Goal: Information Seeking & Learning: Learn about a topic

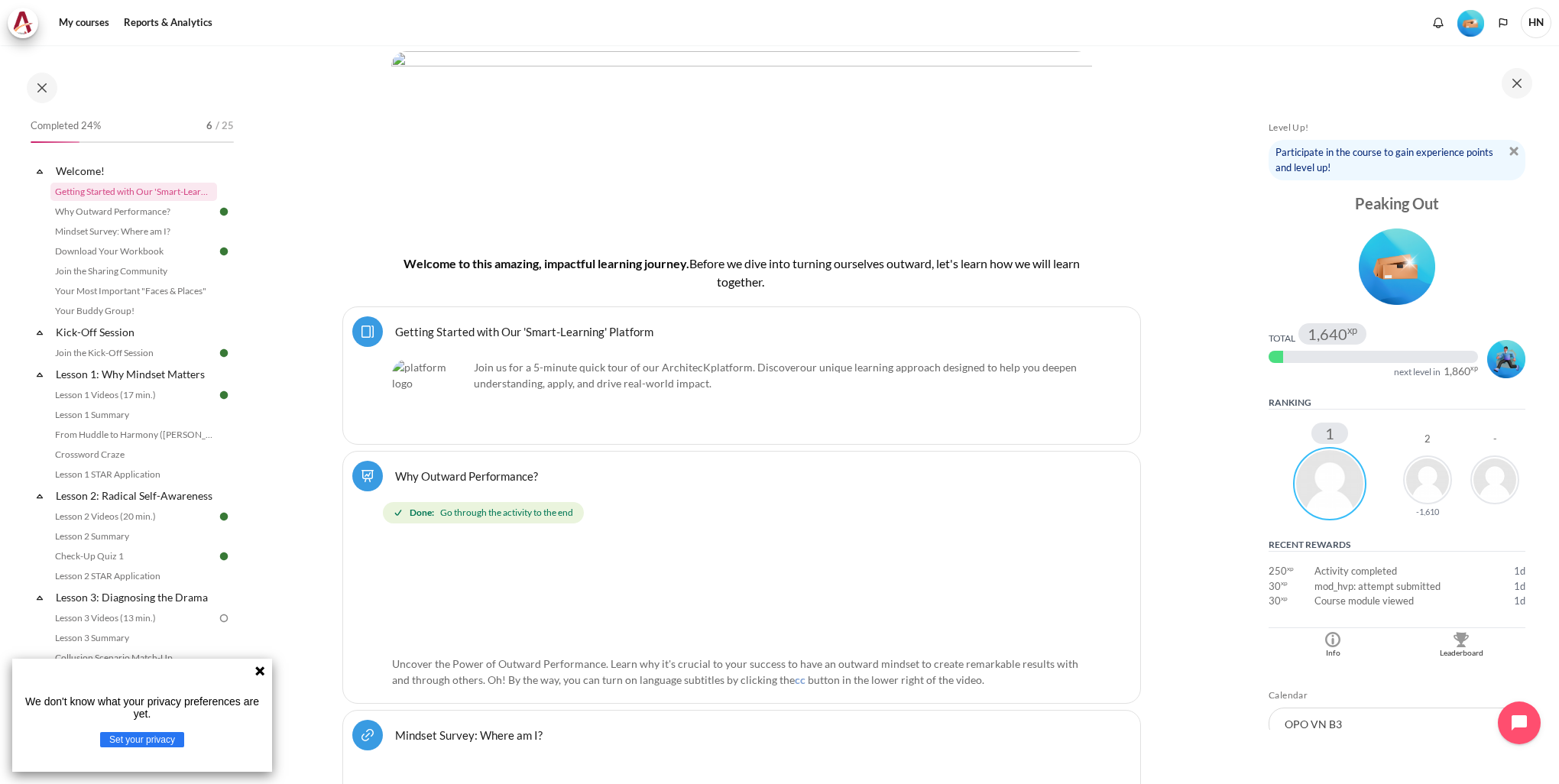
click at [256, 671] on icon at bounding box center [259, 670] width 12 height 12
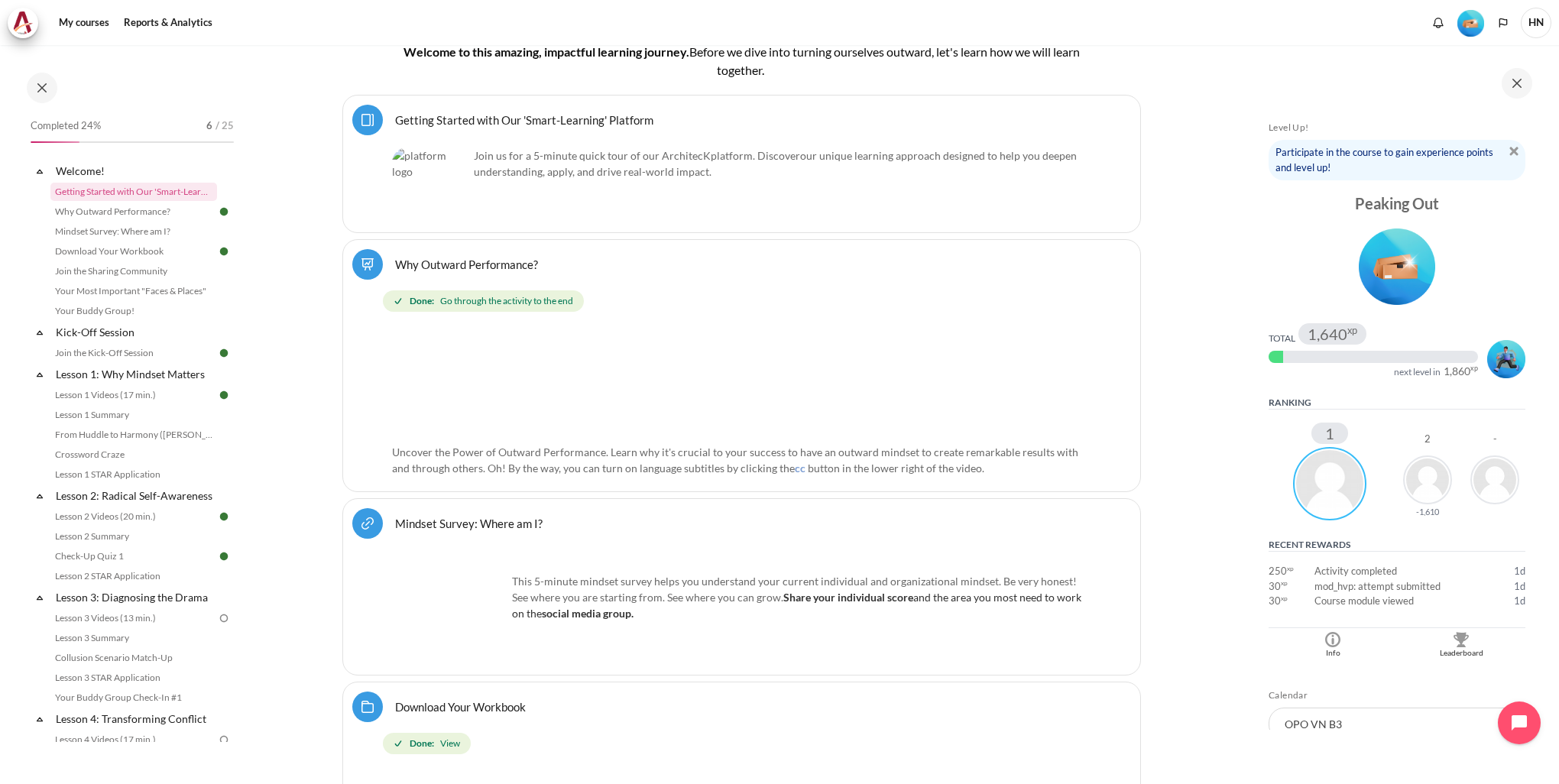
scroll to position [458, 0]
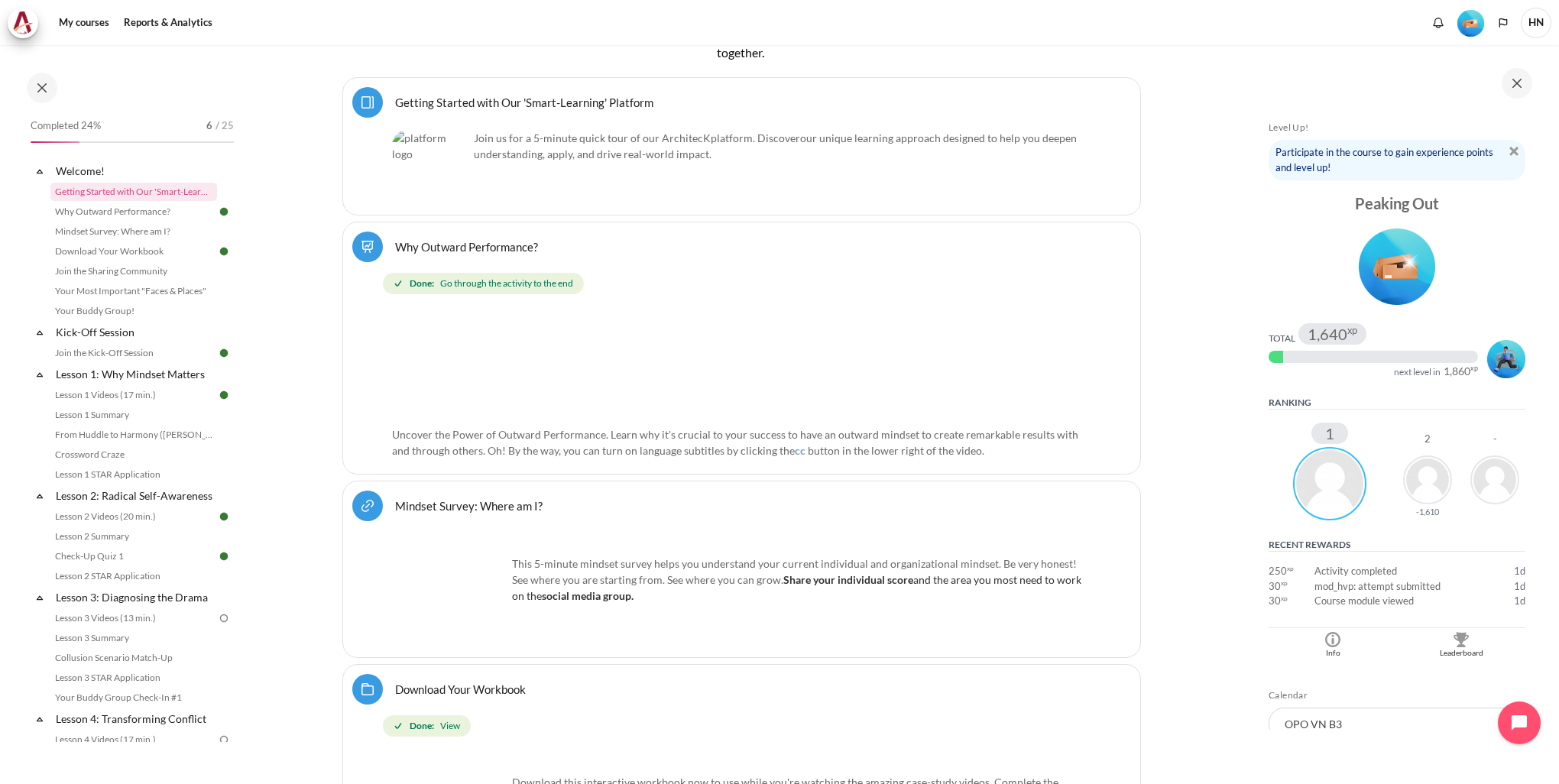
click at [479, 579] on img "Content" at bounding box center [449, 591] width 115 height 115
click at [201, 628] on link "Lesson 3 Videos (13 min.)" at bounding box center [133, 618] width 167 height 19
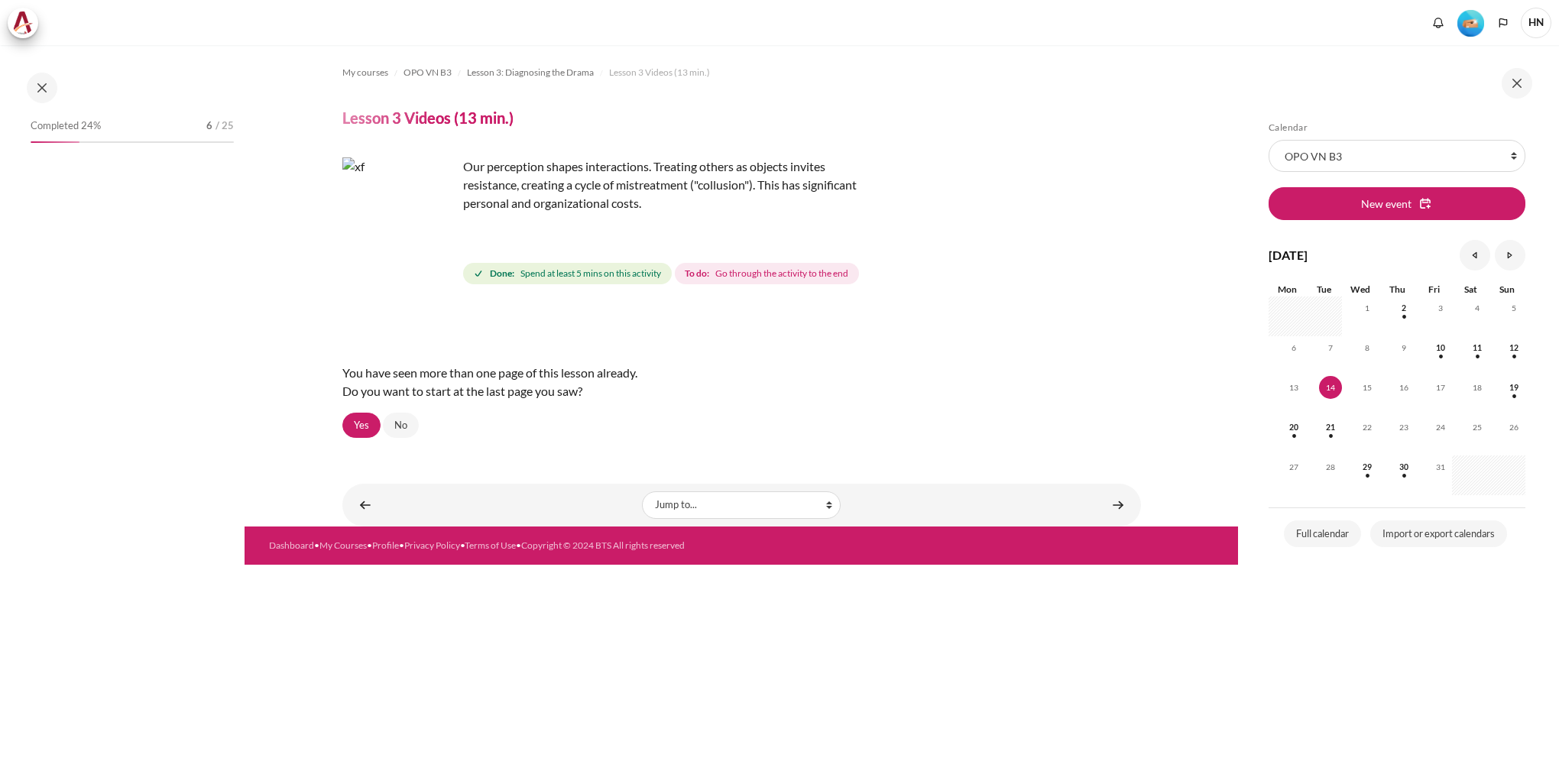
scroll to position [206, 0]
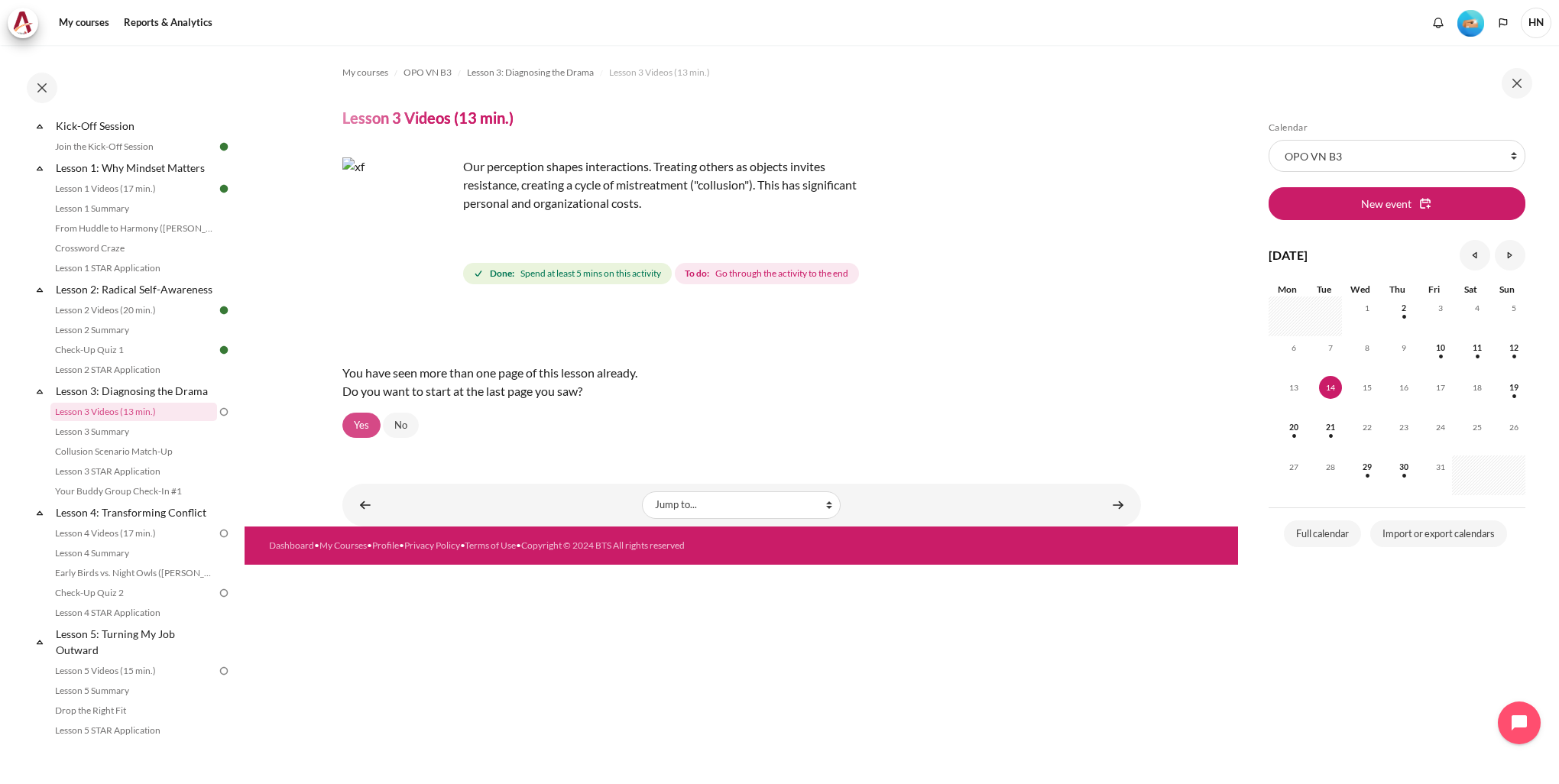
click at [366, 422] on link "Yes" at bounding box center [361, 426] width 38 height 26
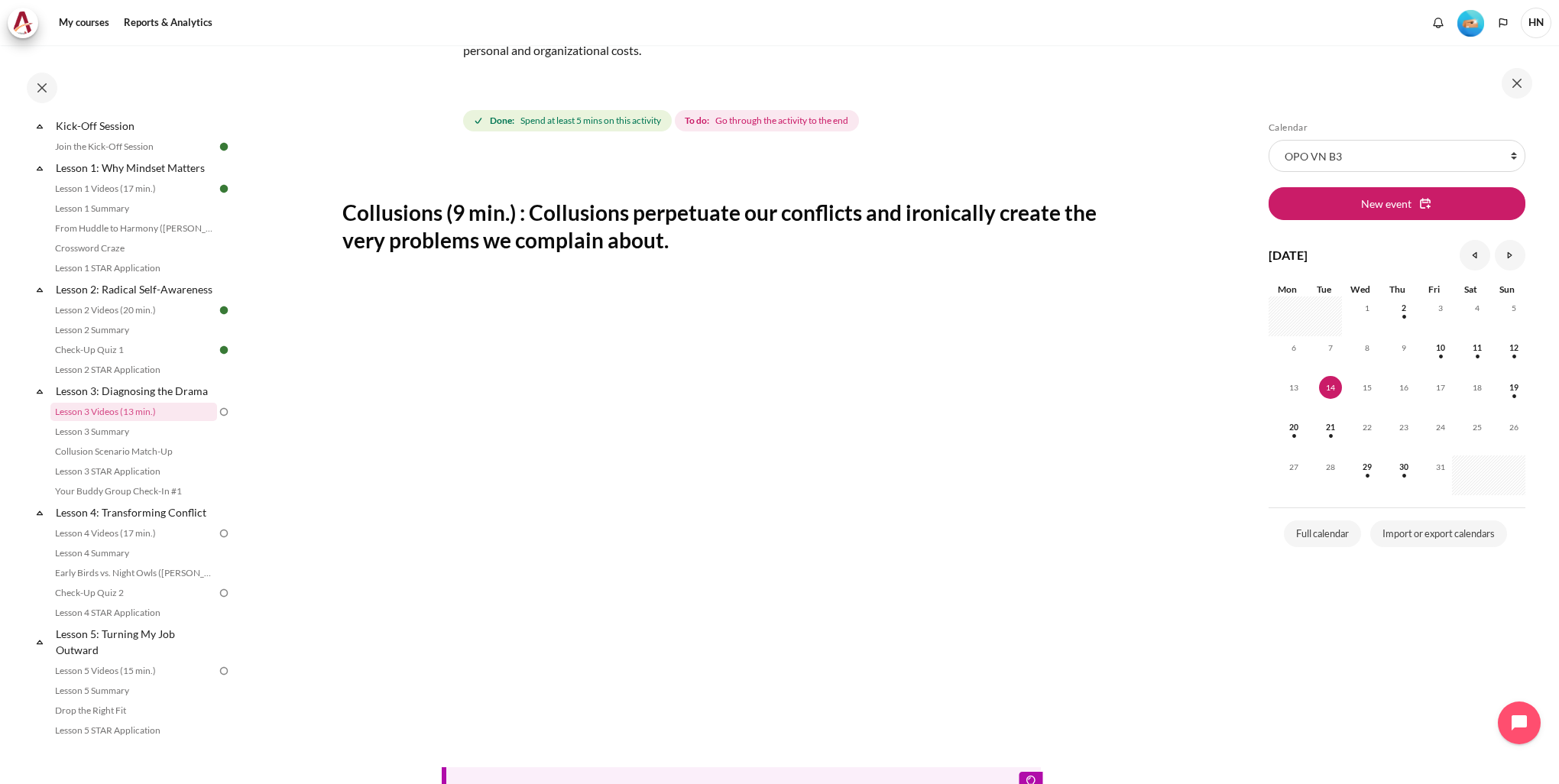
scroll to position [230, 0]
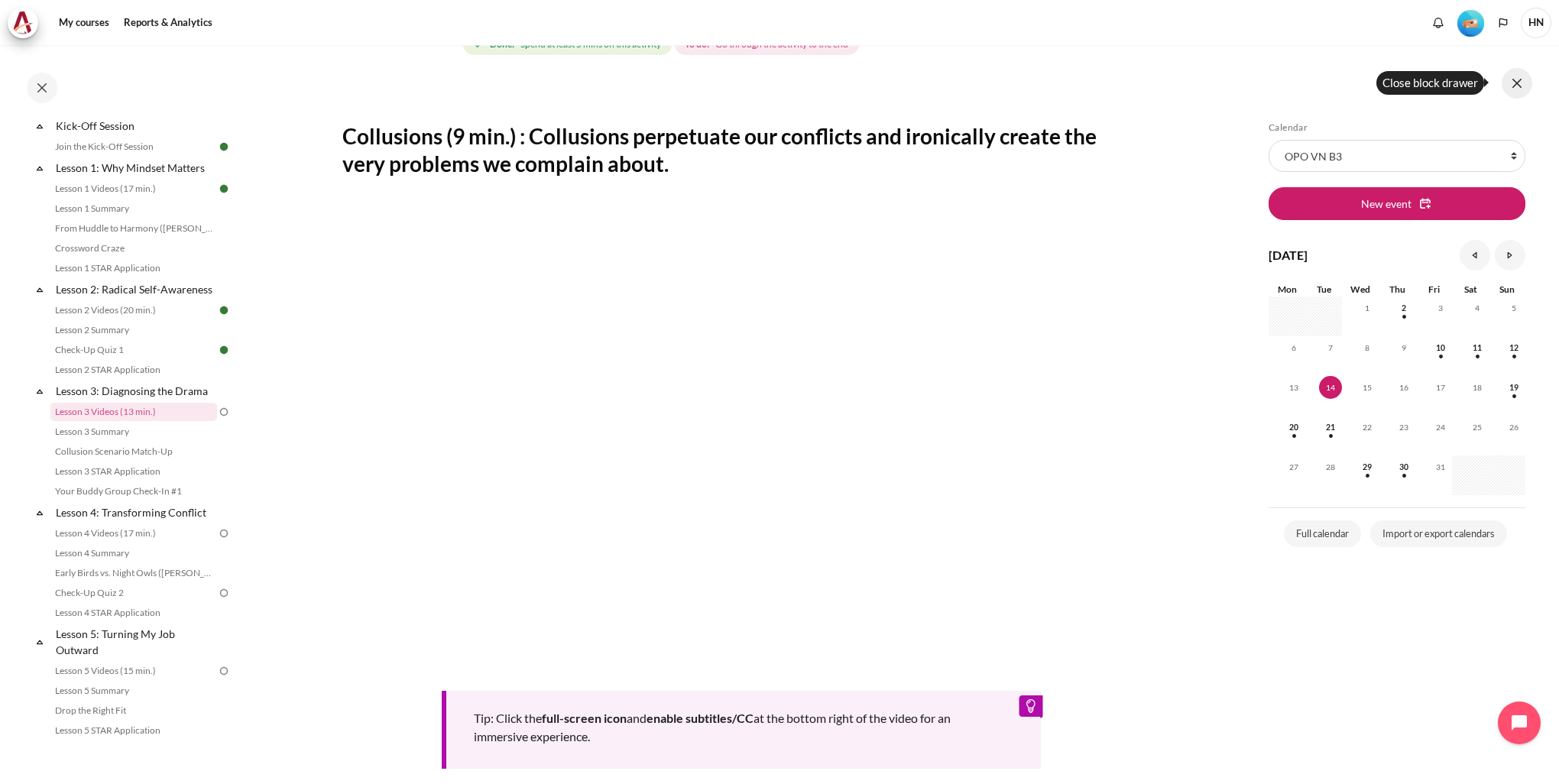
click at [1513, 83] on button at bounding box center [1516, 82] width 31 height 31
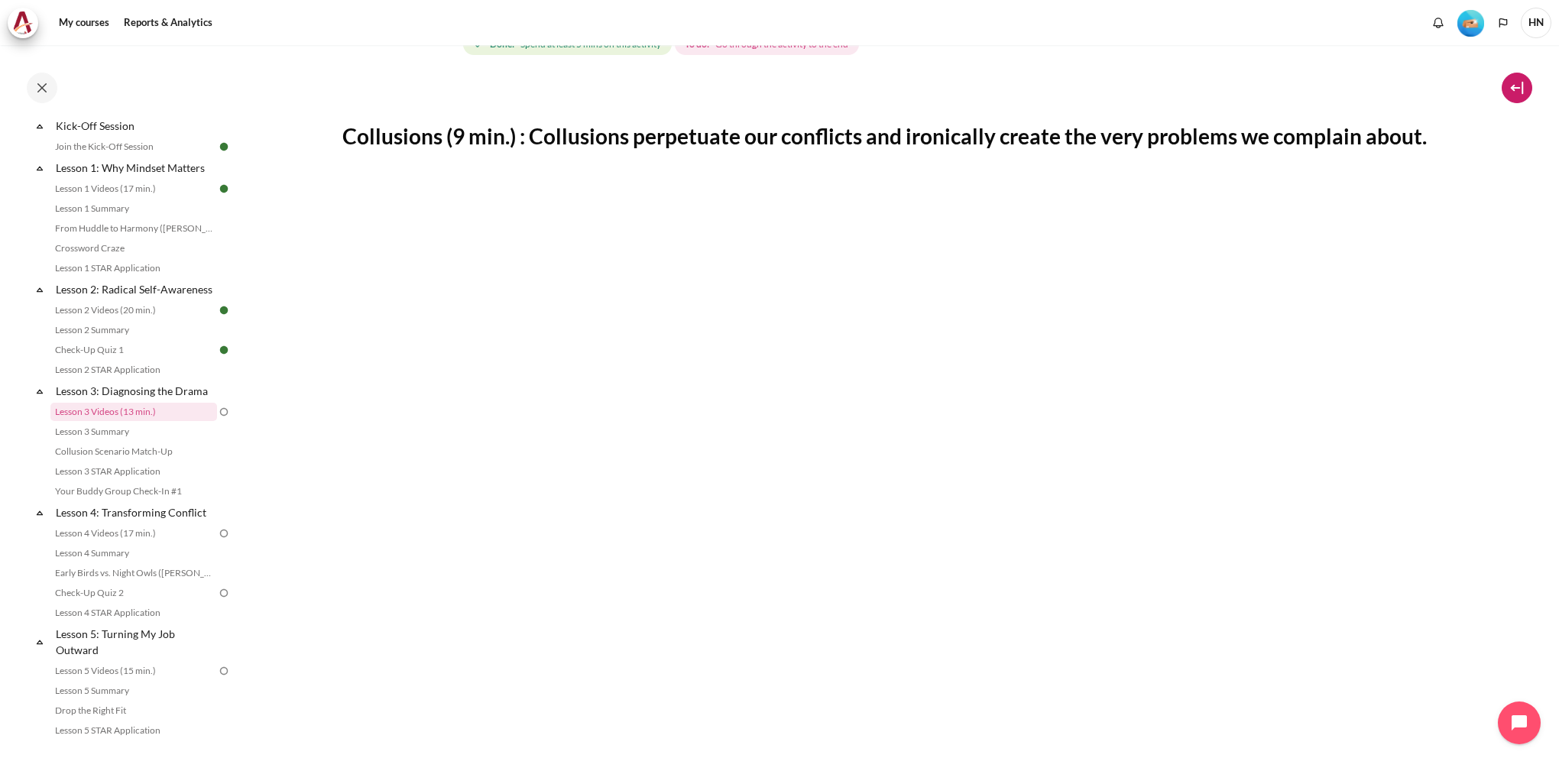
click at [1515, 83] on button at bounding box center [1516, 87] width 31 height 31
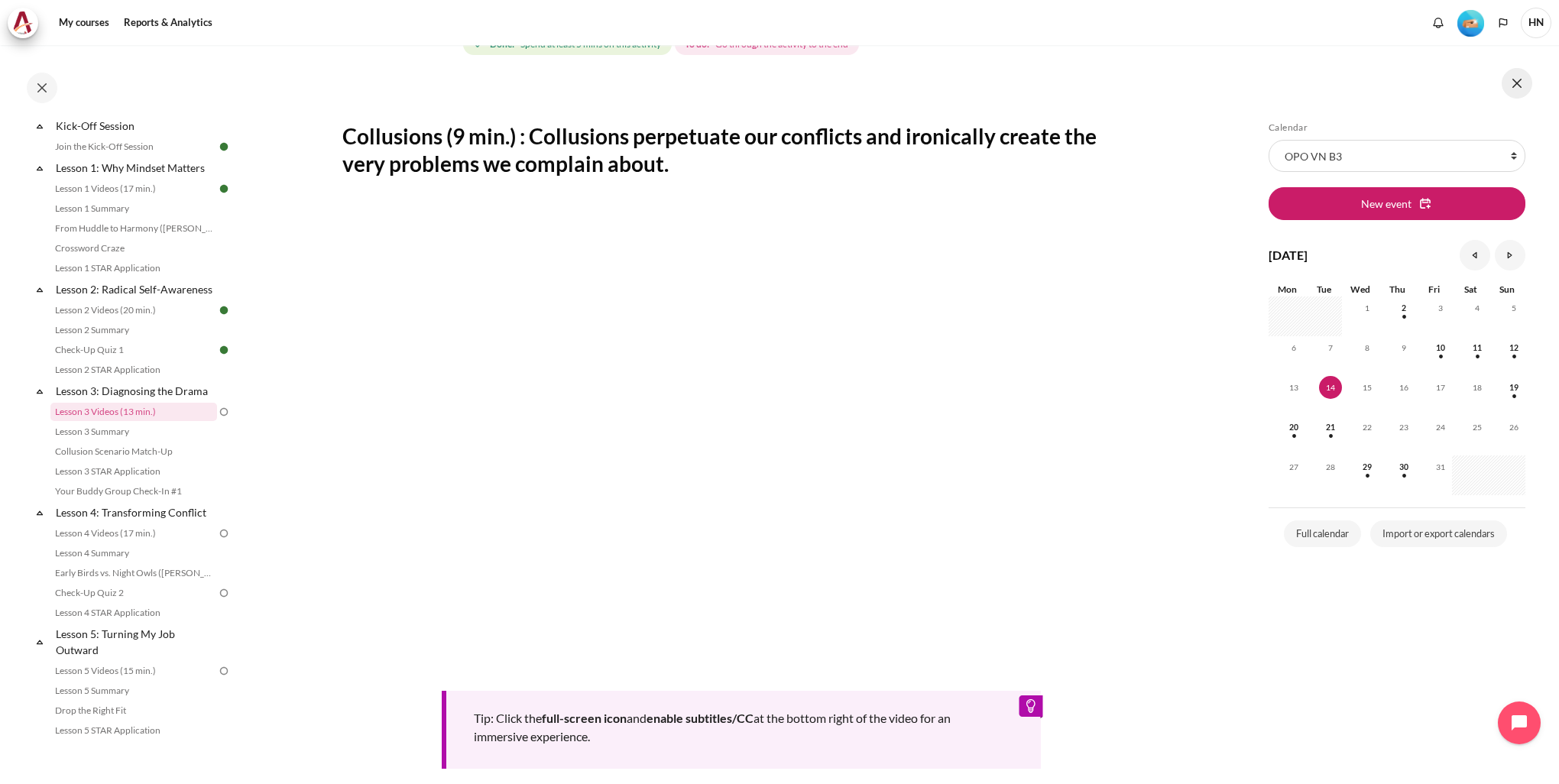
click at [1515, 82] on button at bounding box center [1516, 82] width 31 height 31
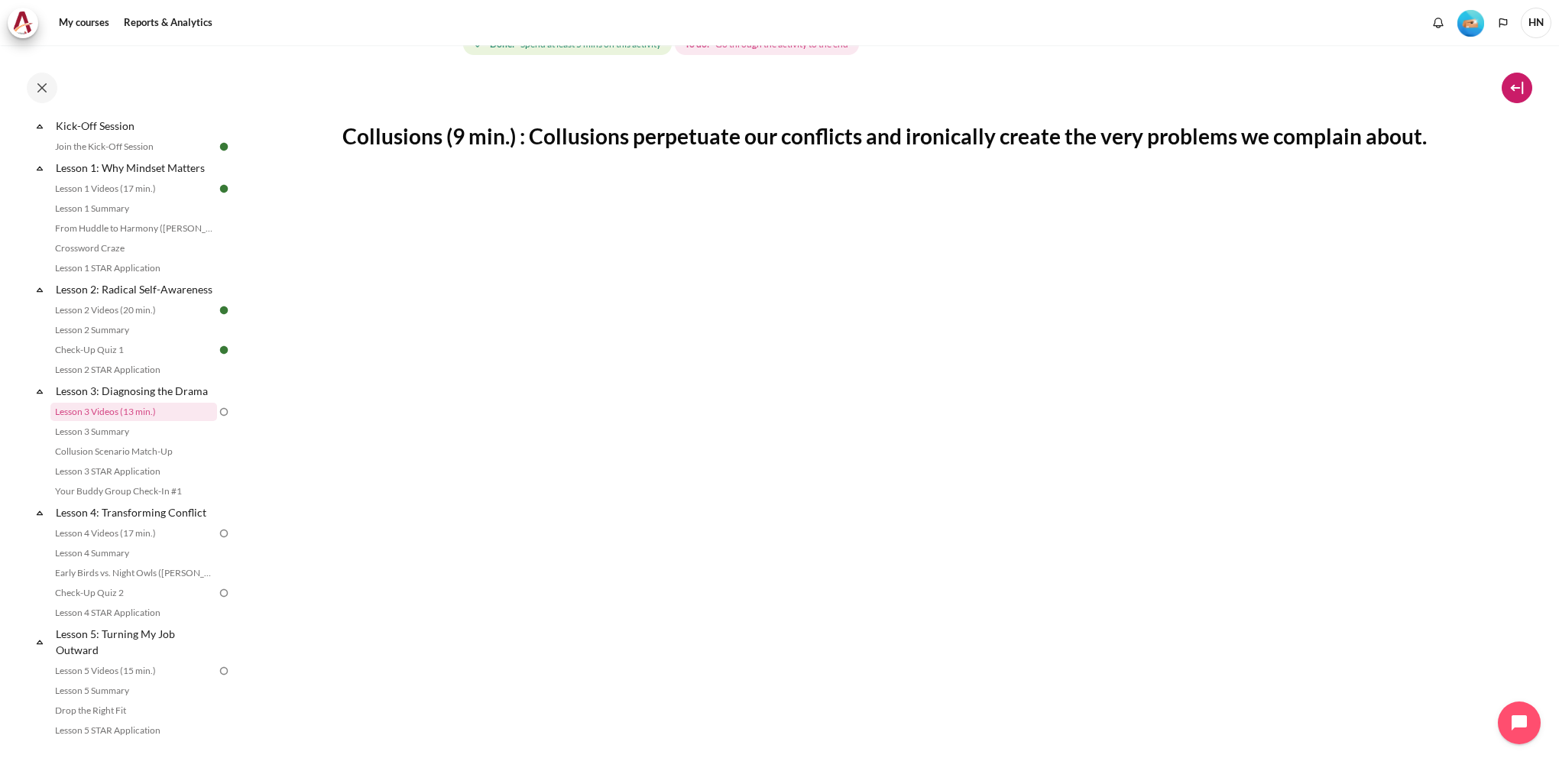
click at [1515, 82] on button at bounding box center [1516, 87] width 31 height 31
